Goal: Task Accomplishment & Management: Use online tool/utility

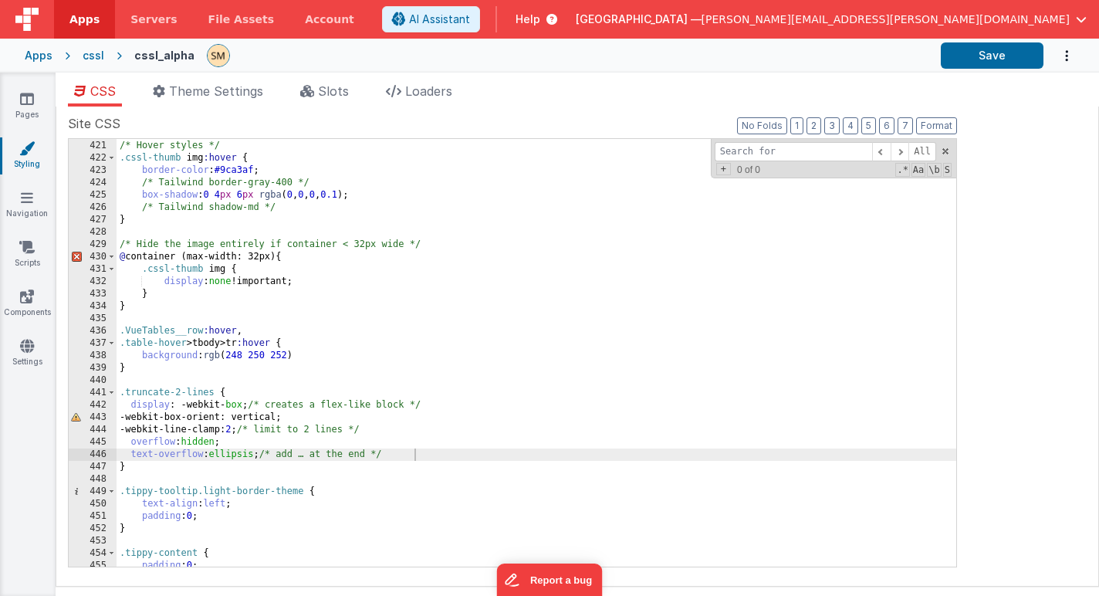
scroll to position [5608, 0]
click at [936, 127] on button "Format" at bounding box center [936, 125] width 41 height 17
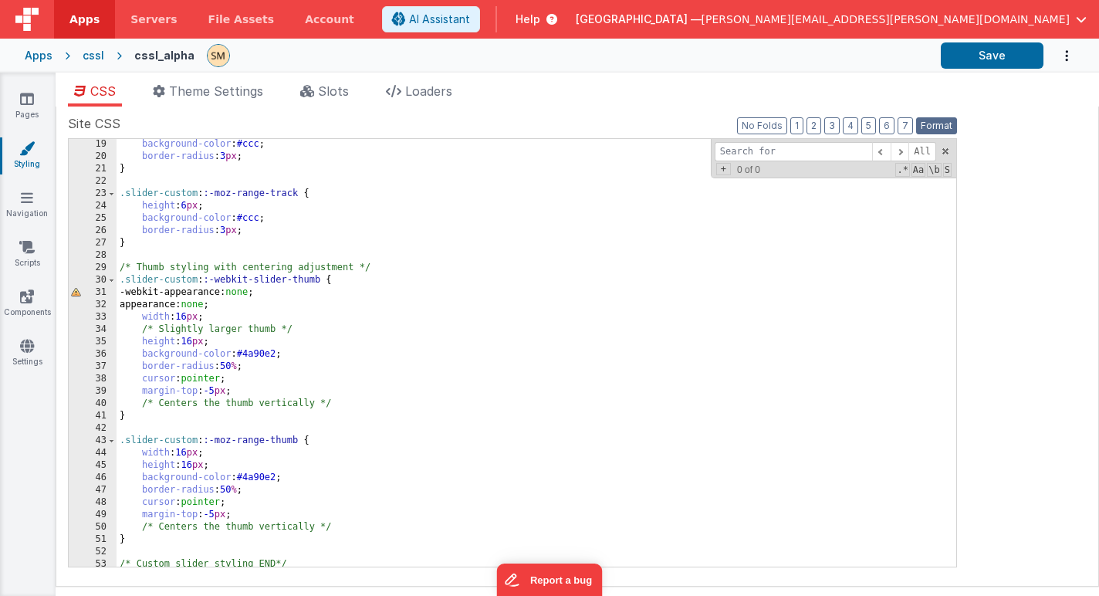
scroll to position [0, 0]
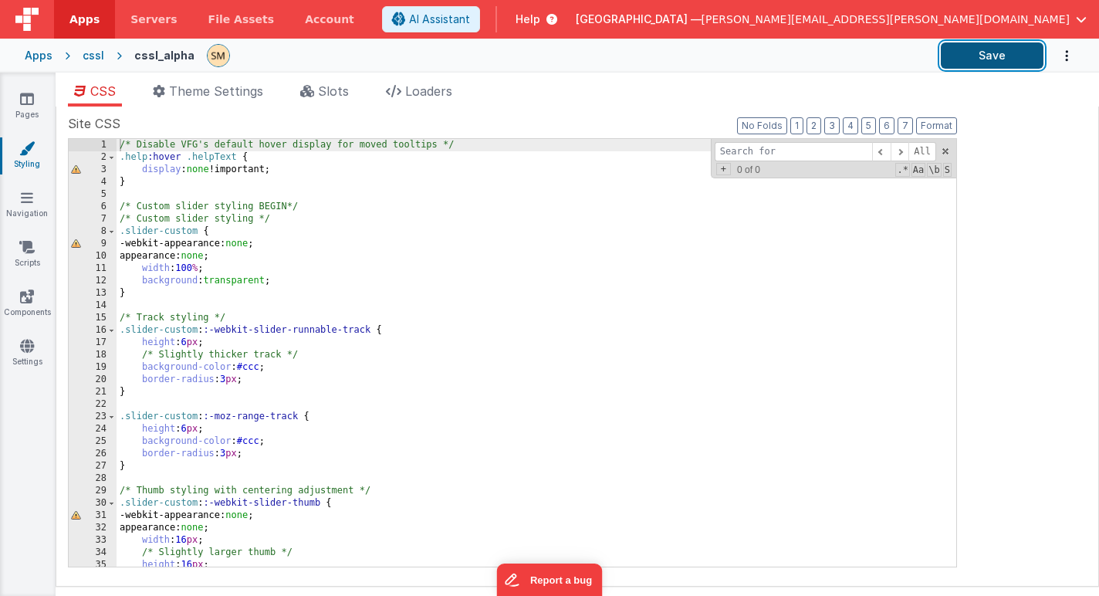
click at [998, 59] on button "Save" at bounding box center [992, 55] width 103 height 26
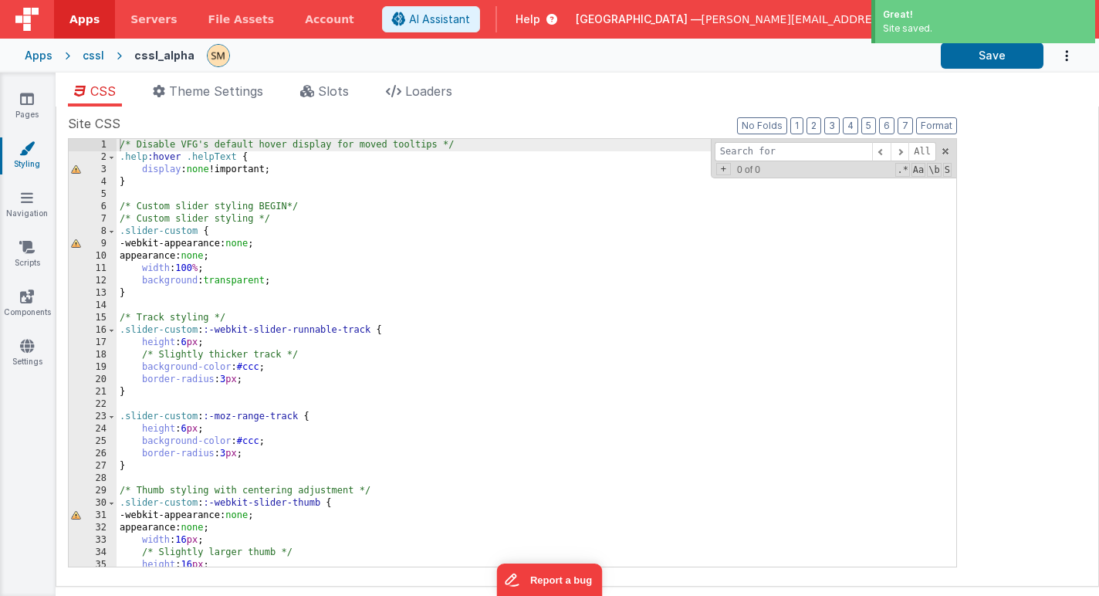
click at [832, 53] on div at bounding box center [568, 55] width 722 height 26
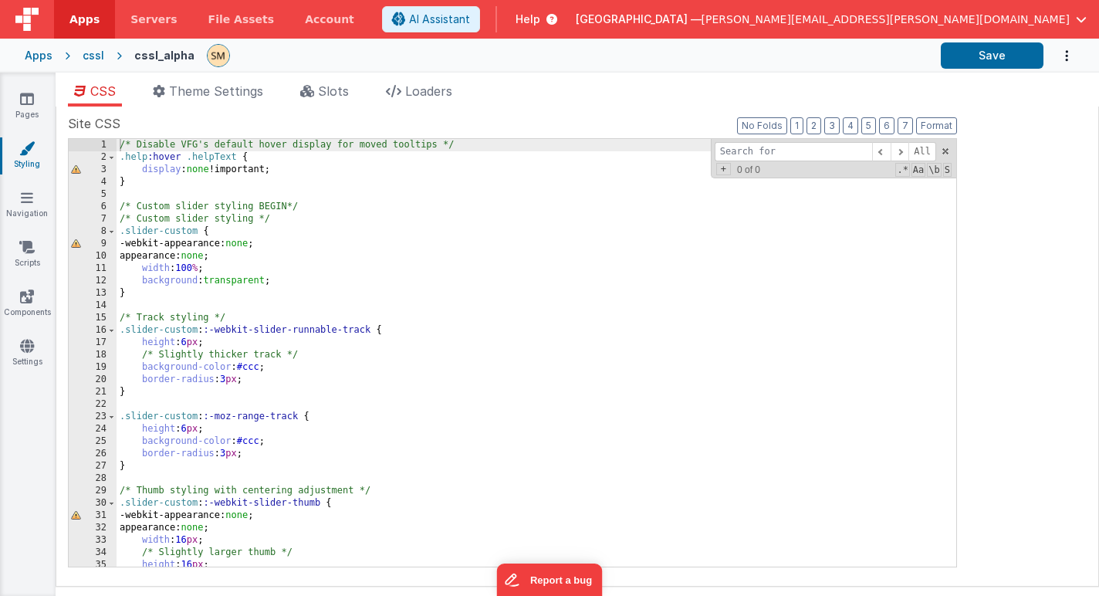
click at [593, 46] on div at bounding box center [568, 55] width 722 height 26
click at [447, 13] on header "Apps Servers File Assets Account Some FUTURE Slot AI Assistant Help [GEOGRAPHIC…" at bounding box center [549, 19] width 1099 height 39
